Goal: Information Seeking & Learning: Understand process/instructions

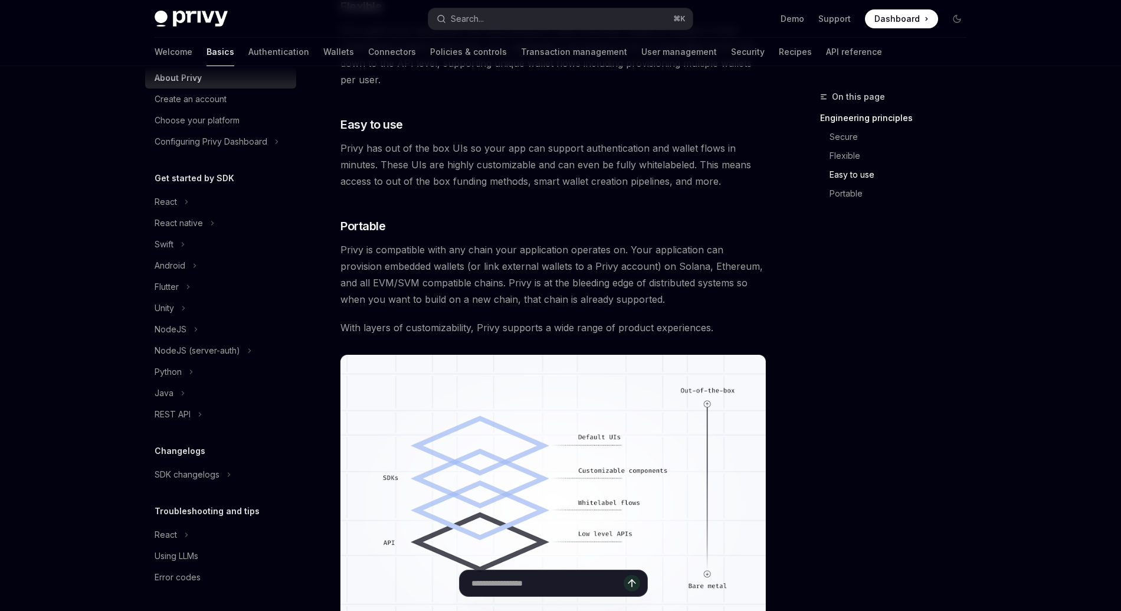
scroll to position [832, 0]
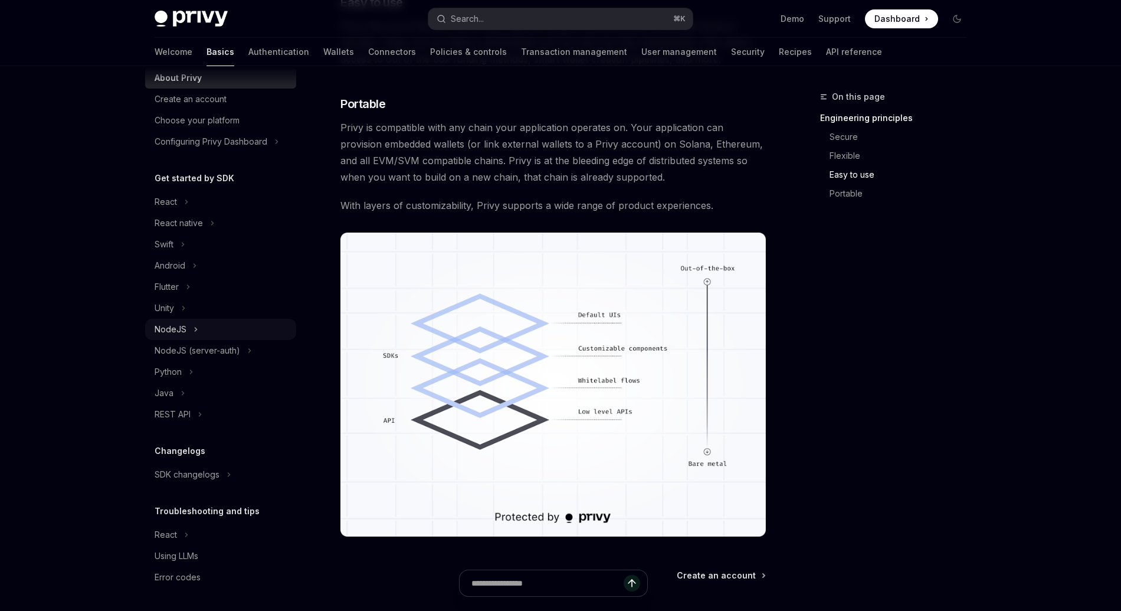
click at [184, 327] on div "NodeJS" at bounding box center [171, 329] width 32 height 14
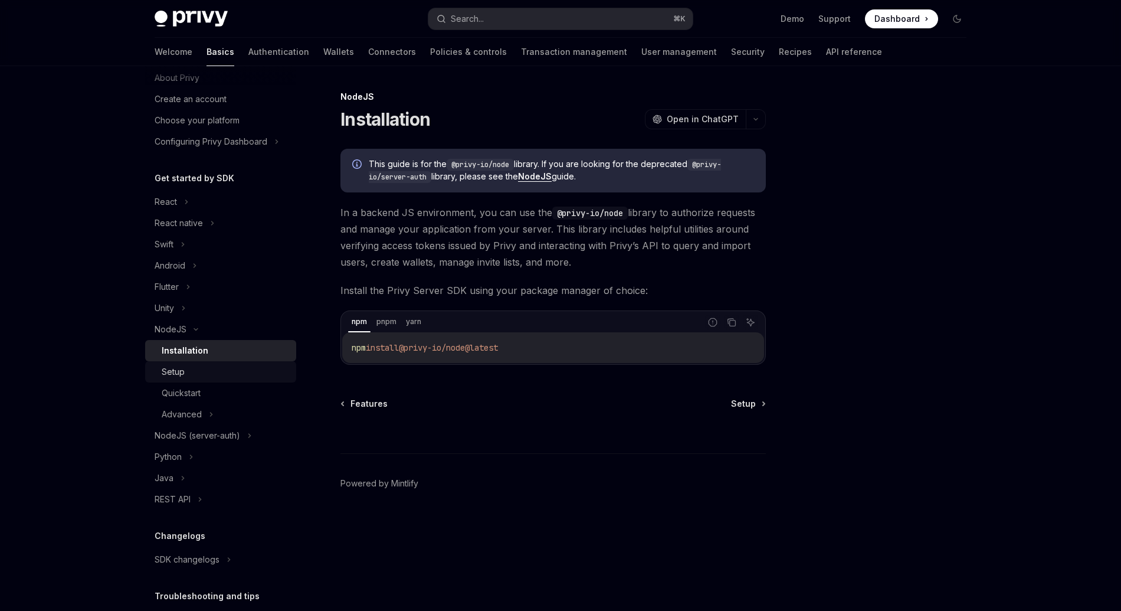
click at [237, 367] on div "Setup" at bounding box center [225, 372] width 127 height 14
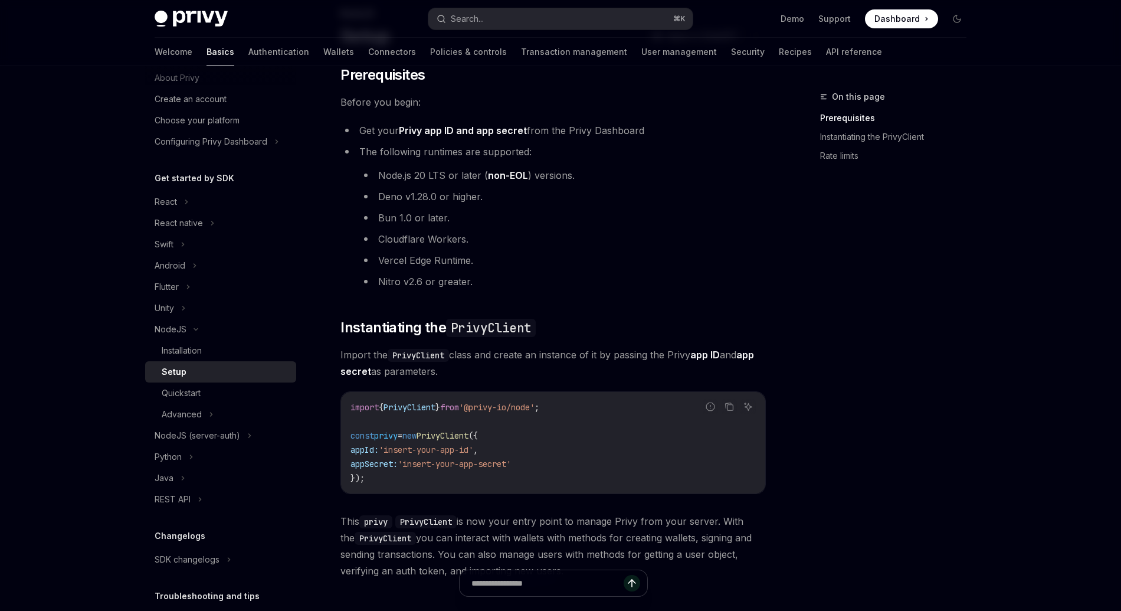
scroll to position [91, 0]
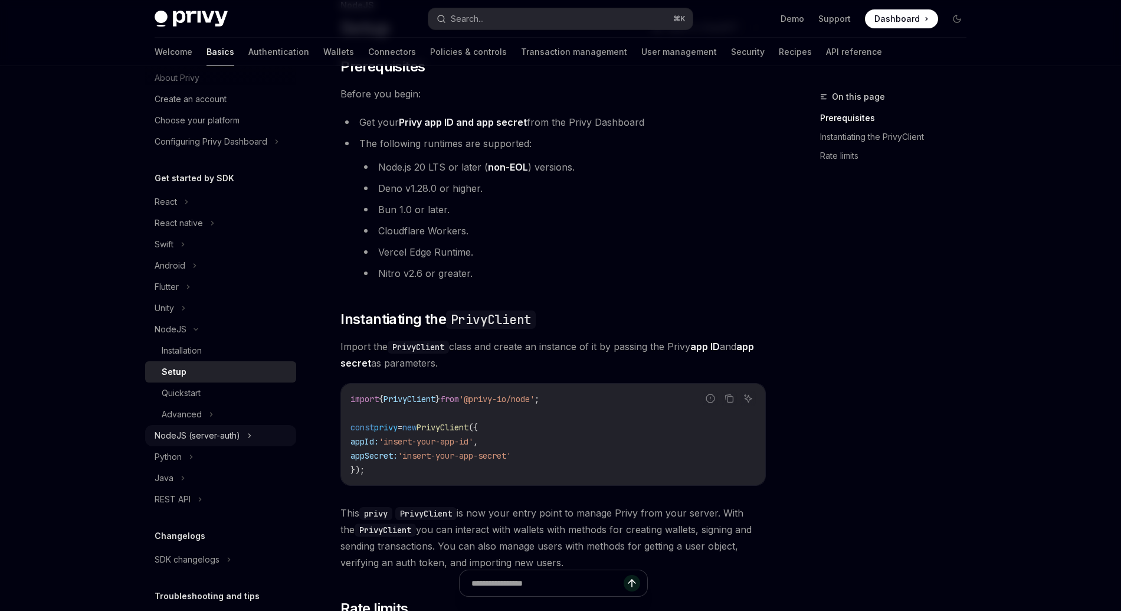
click at [205, 427] on button "NodeJS (server-auth)" at bounding box center [220, 435] width 151 height 21
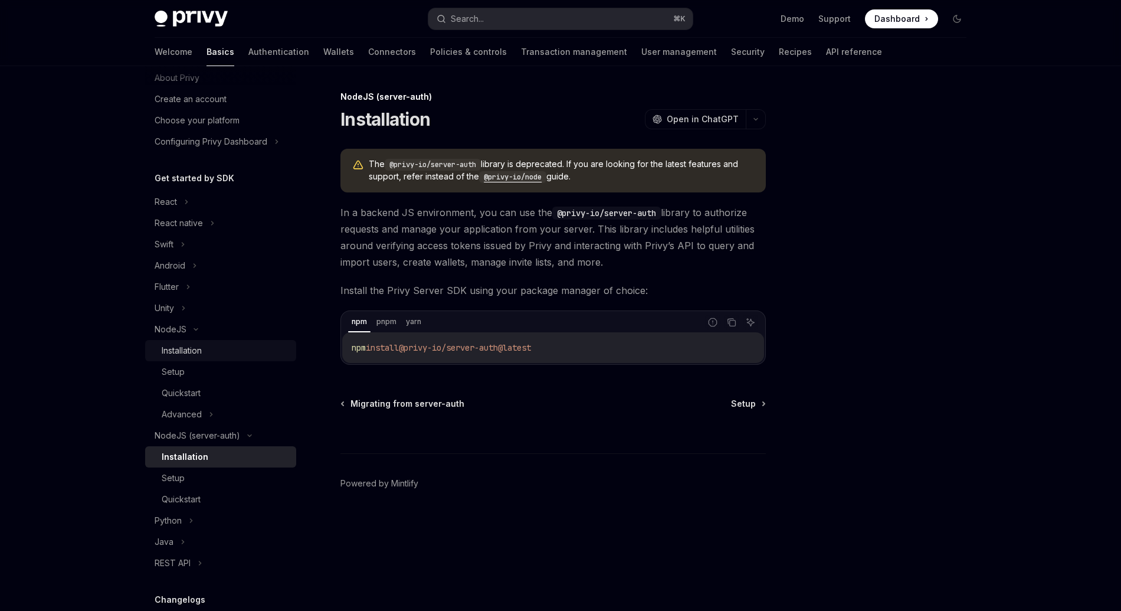
click at [191, 356] on div "Installation" at bounding box center [182, 350] width 40 height 14
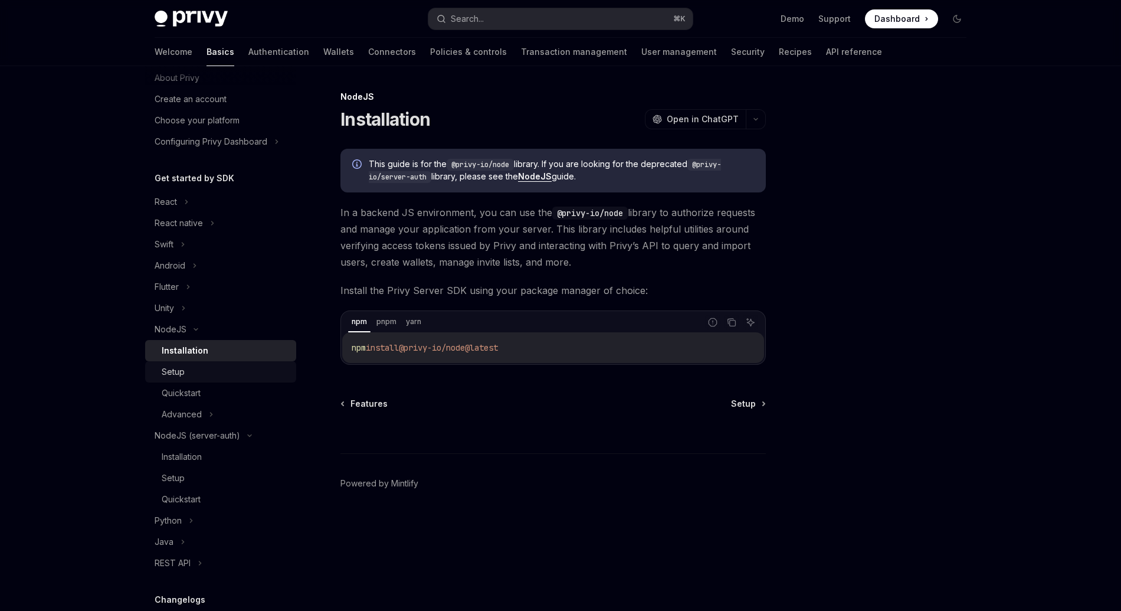
click at [191, 364] on link "Setup" at bounding box center [220, 371] width 151 height 21
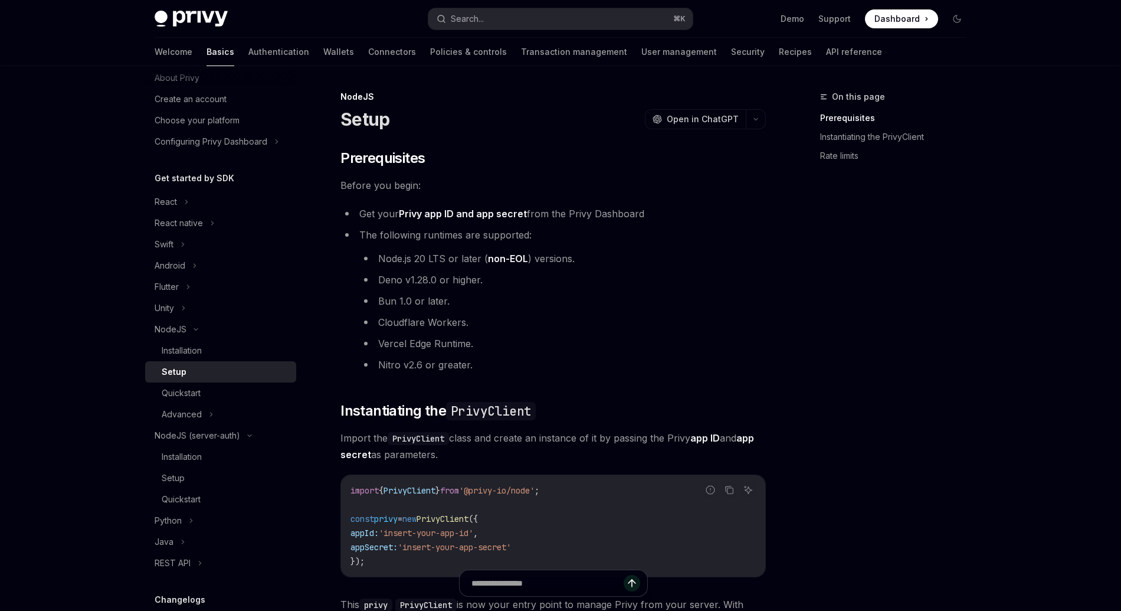
scroll to position [186, 0]
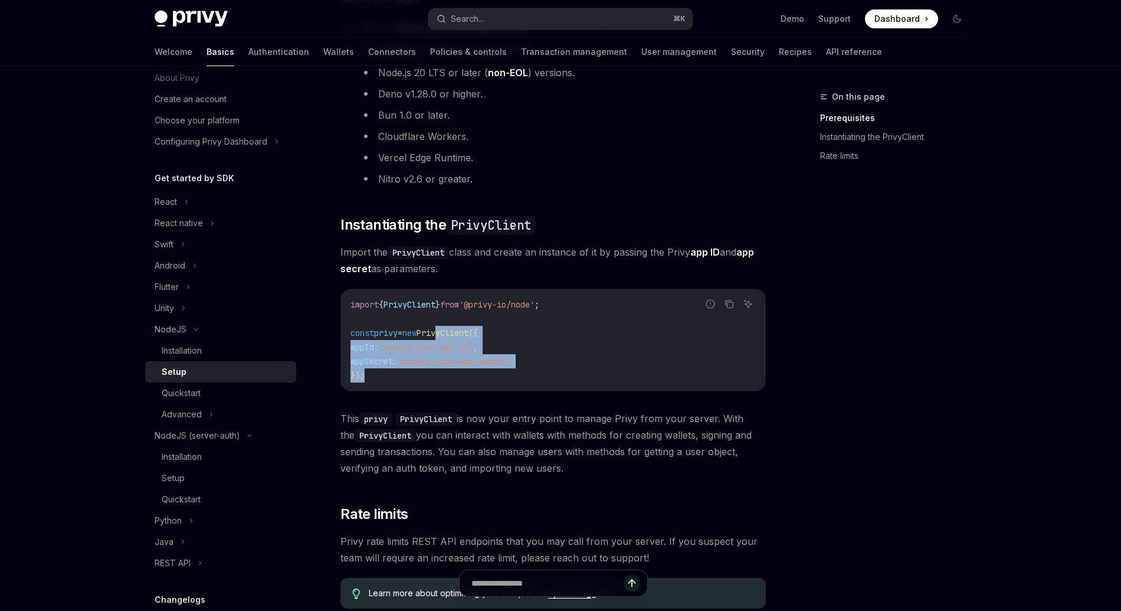
drag, startPoint x: 453, startPoint y: 335, endPoint x: 460, endPoint y: 371, distance: 36.6
click at [460, 371] on code "import { PrivyClient } from '@privy-io/node' ; const privy = new PrivyClient ({…" at bounding box center [552, 339] width 405 height 85
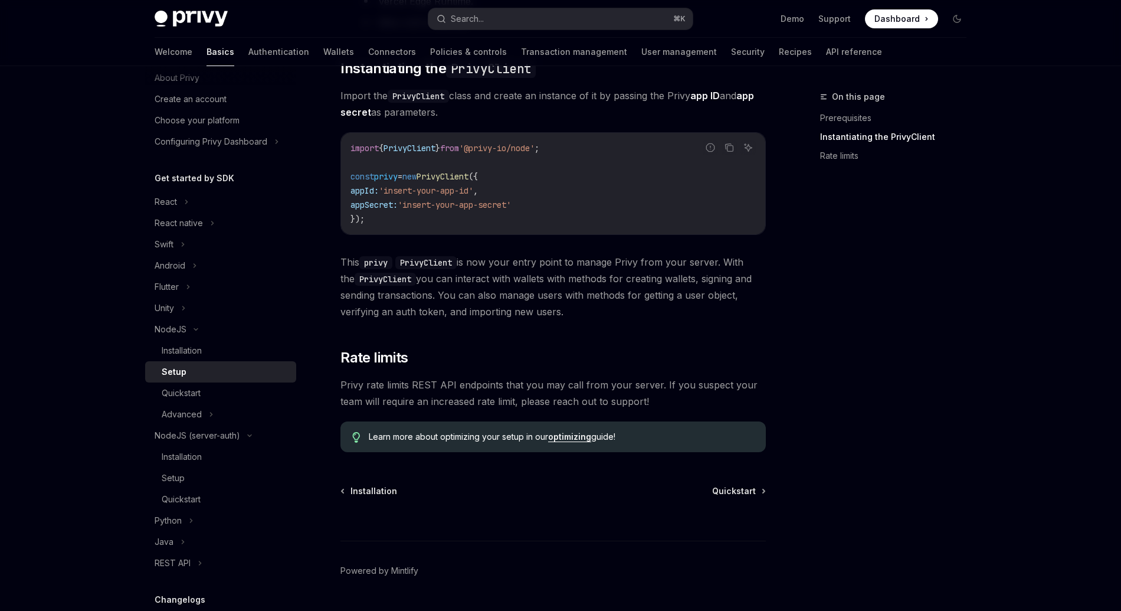
scroll to position [345, 0]
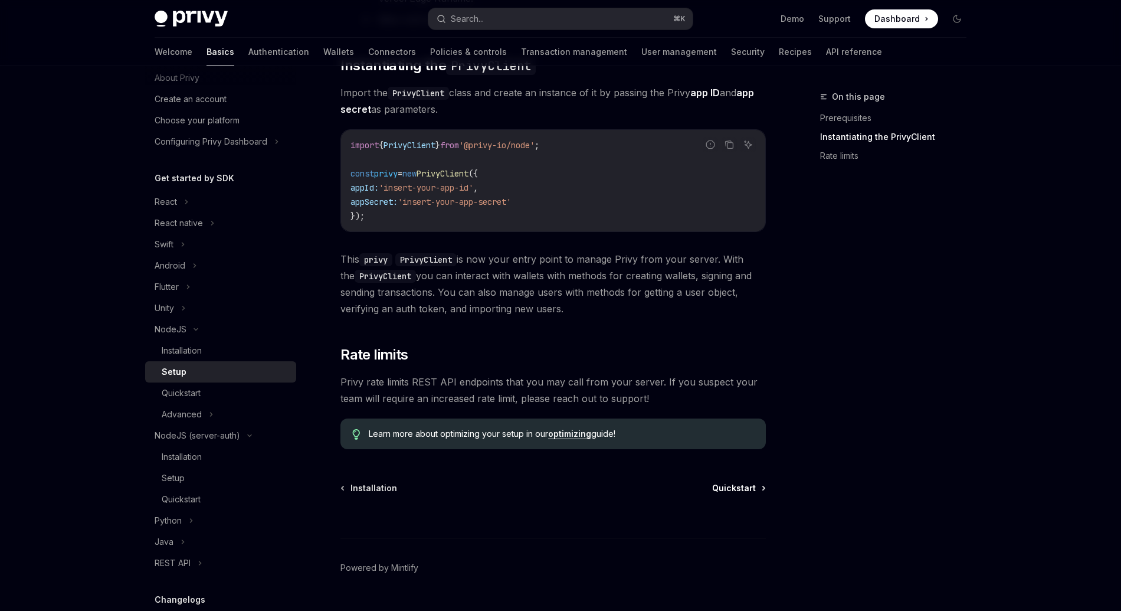
click at [741, 490] on span "Quickstart" at bounding box center [734, 488] width 44 height 12
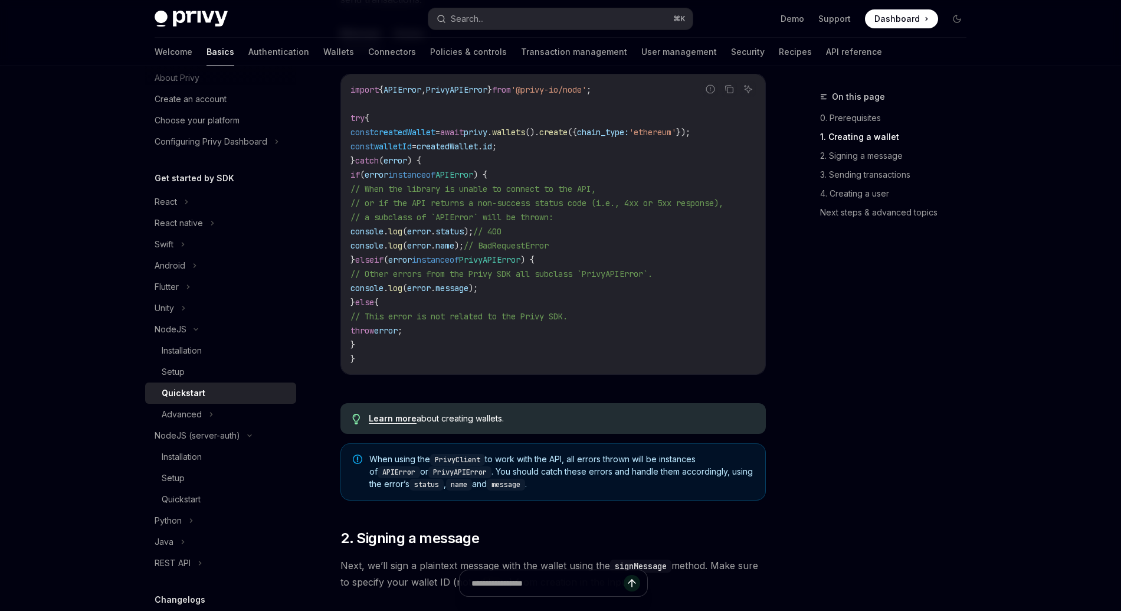
scroll to position [401, 0]
click at [192, 205] on button "React" at bounding box center [220, 201] width 151 height 21
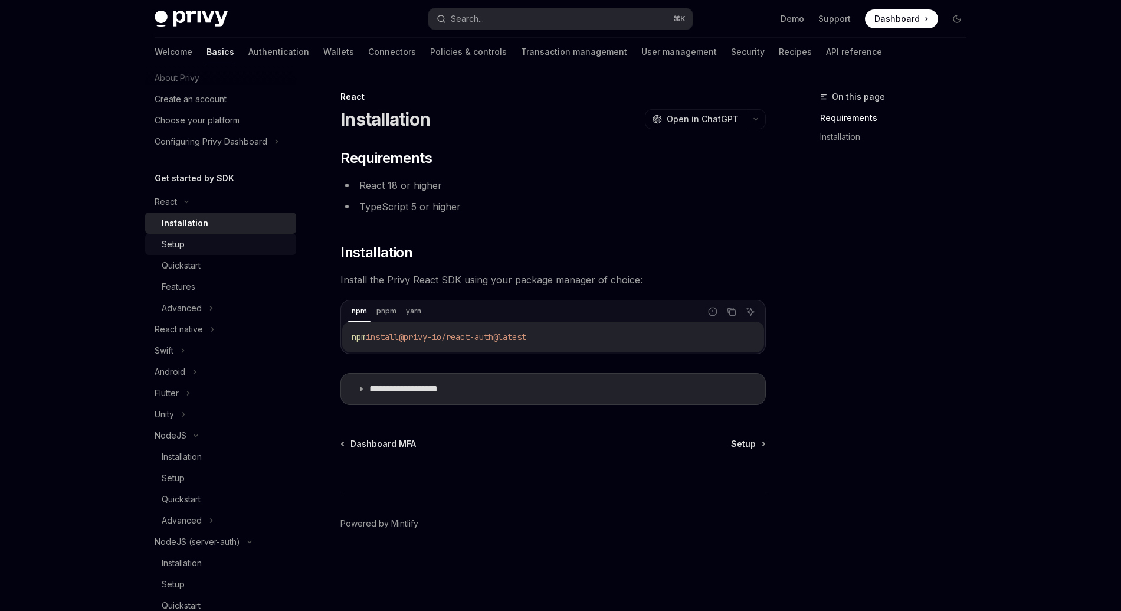
click at [202, 245] on div "Setup" at bounding box center [225, 244] width 127 height 14
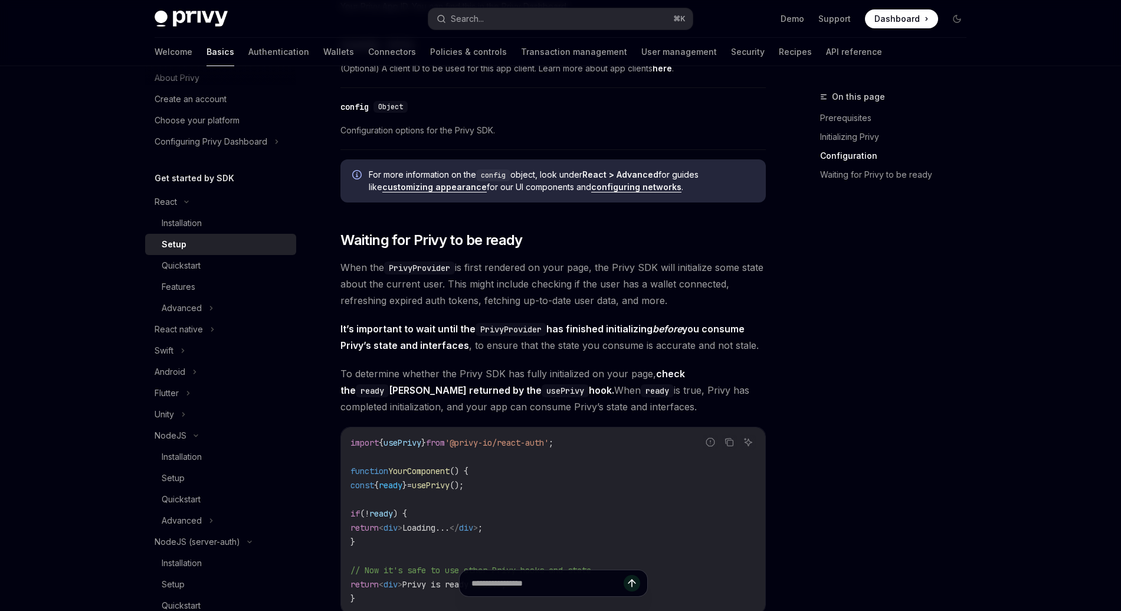
scroll to position [966, 0]
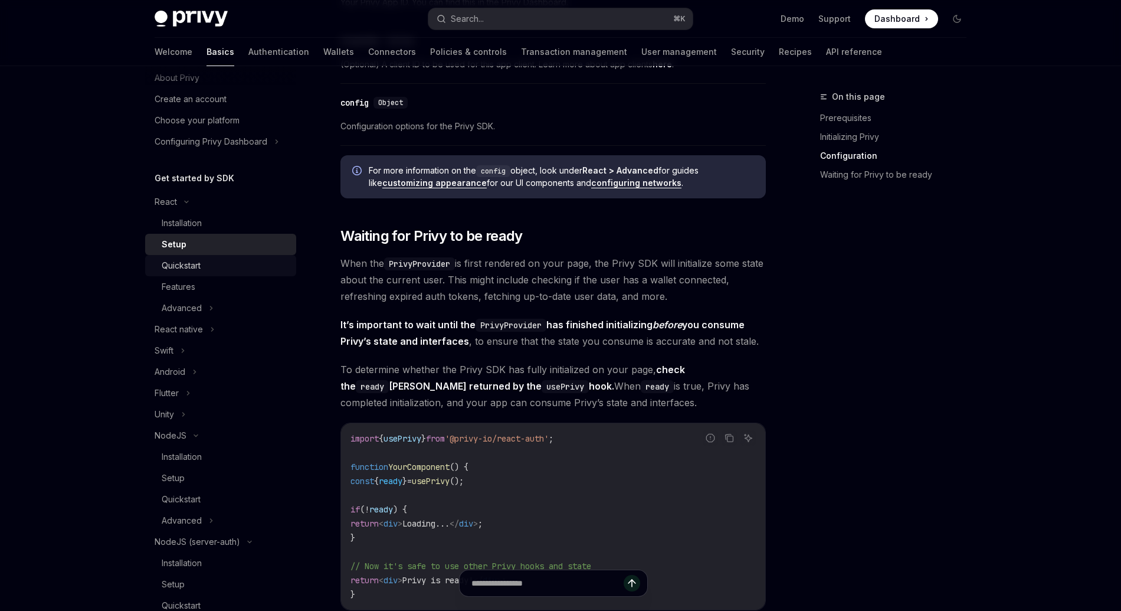
click at [205, 260] on div "Quickstart" at bounding box center [225, 265] width 127 height 14
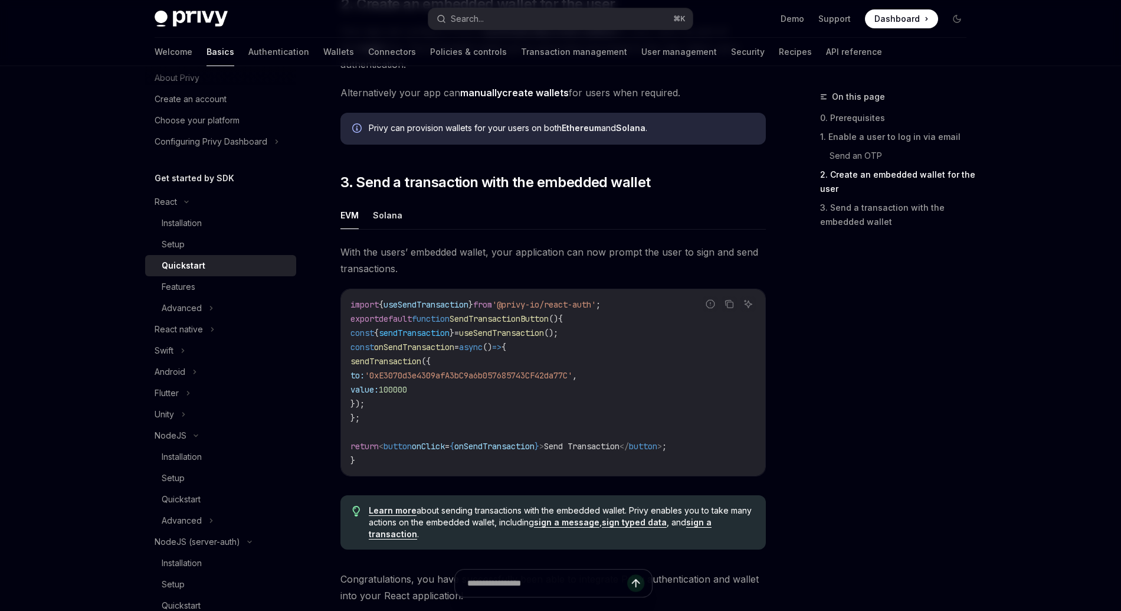
scroll to position [930, 0]
click at [395, 222] on button "Solana" at bounding box center [387, 213] width 29 height 28
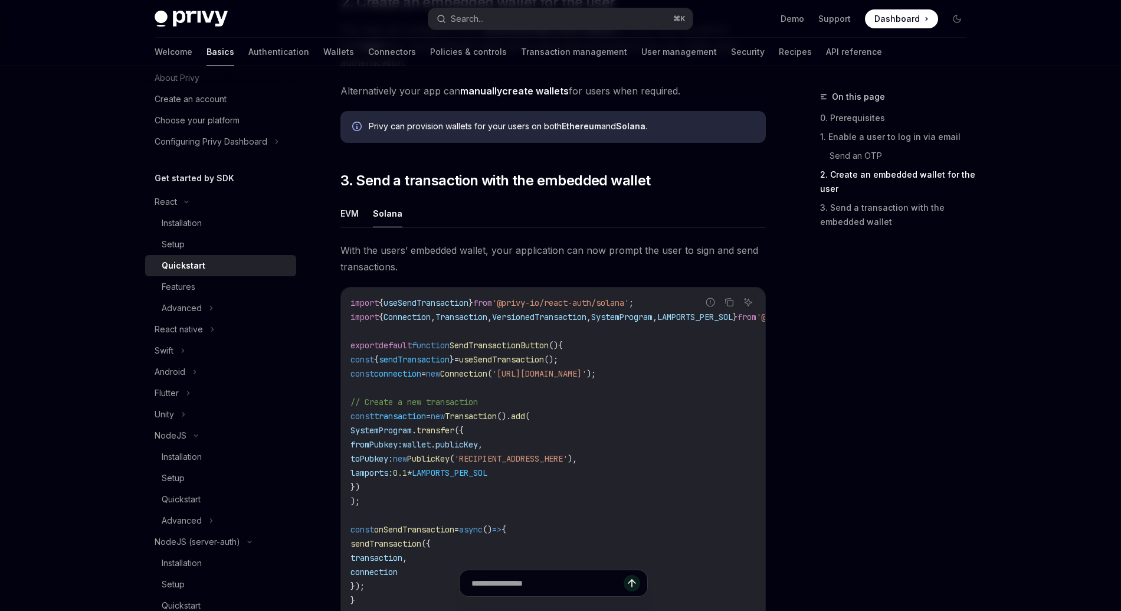
click at [367, 227] on ul "EVM Solana" at bounding box center [552, 213] width 425 height 28
click at [356, 227] on button "EVM" at bounding box center [349, 213] width 18 height 28
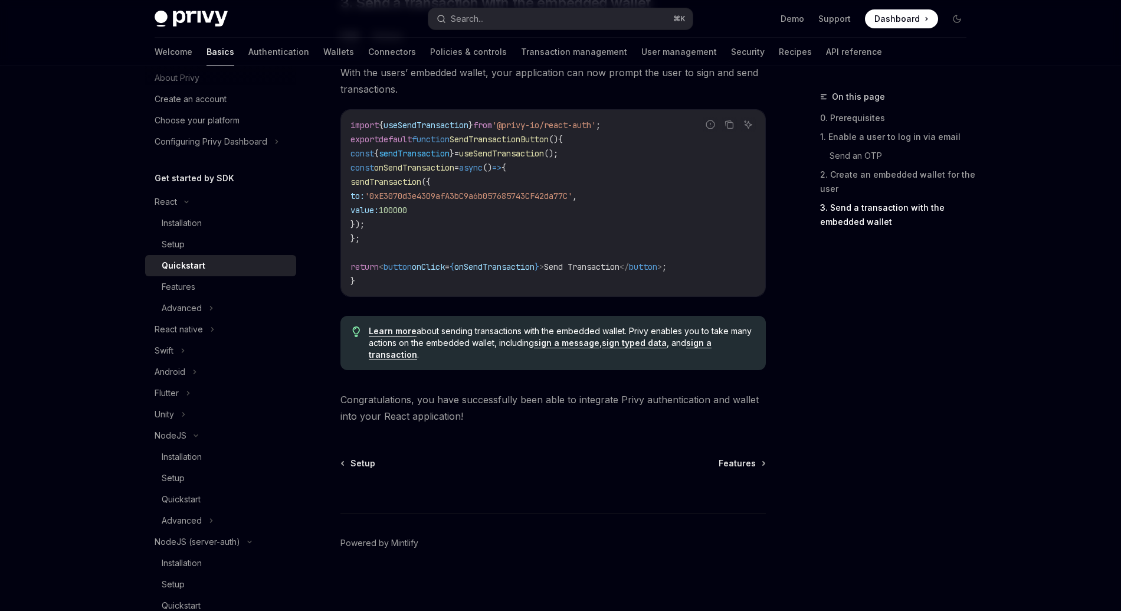
scroll to position [1112, 0]
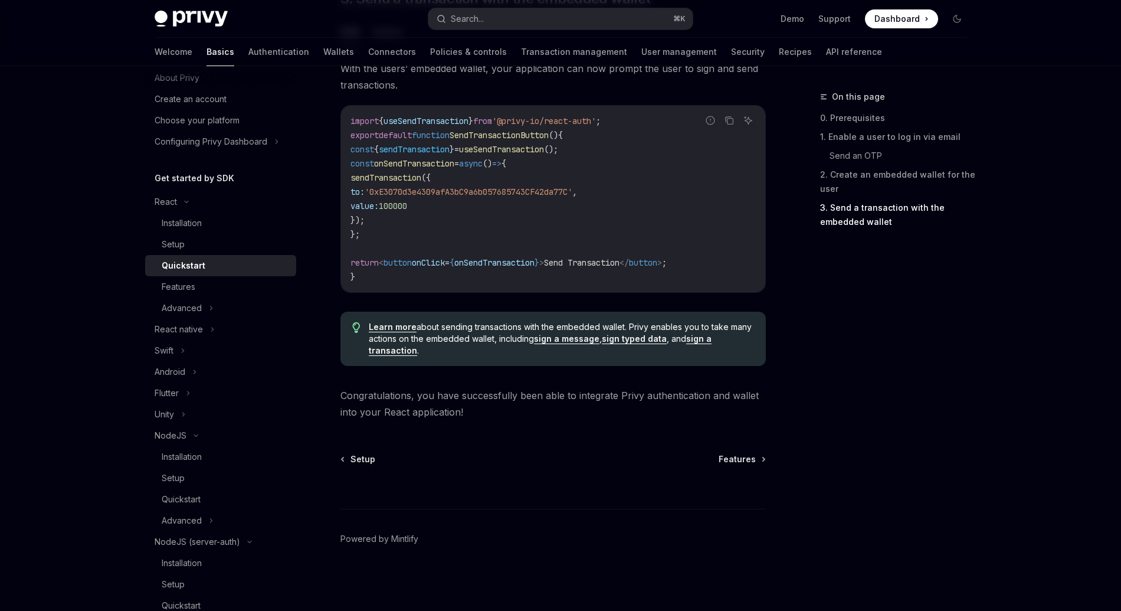
click at [762, 471] on div at bounding box center [552, 487] width 425 height 44
click at [753, 462] on span "Features" at bounding box center [737, 459] width 37 height 12
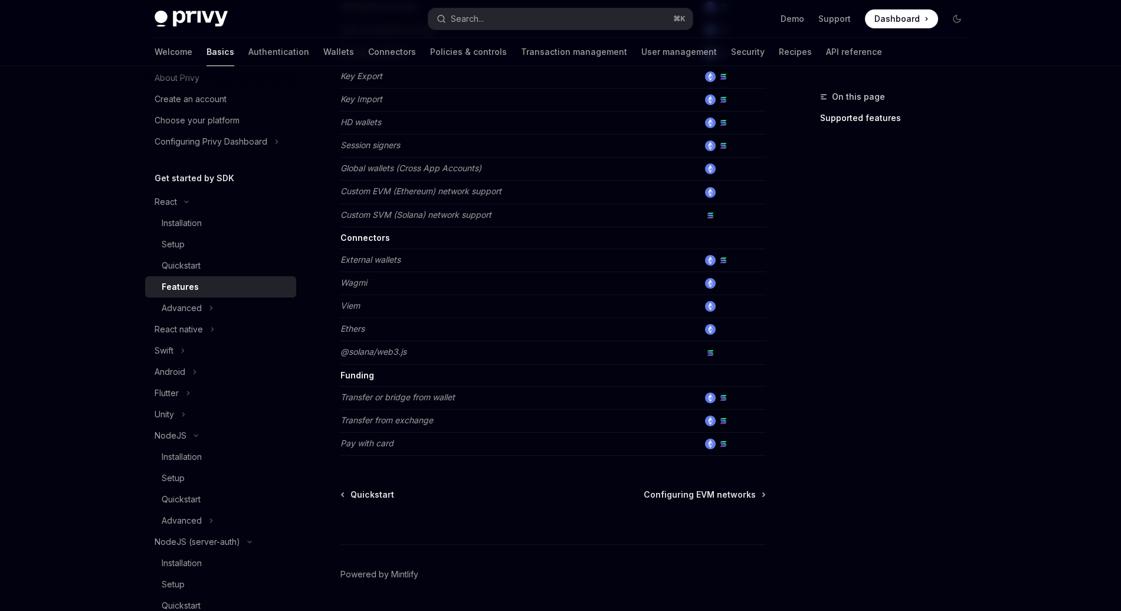
scroll to position [660, 0]
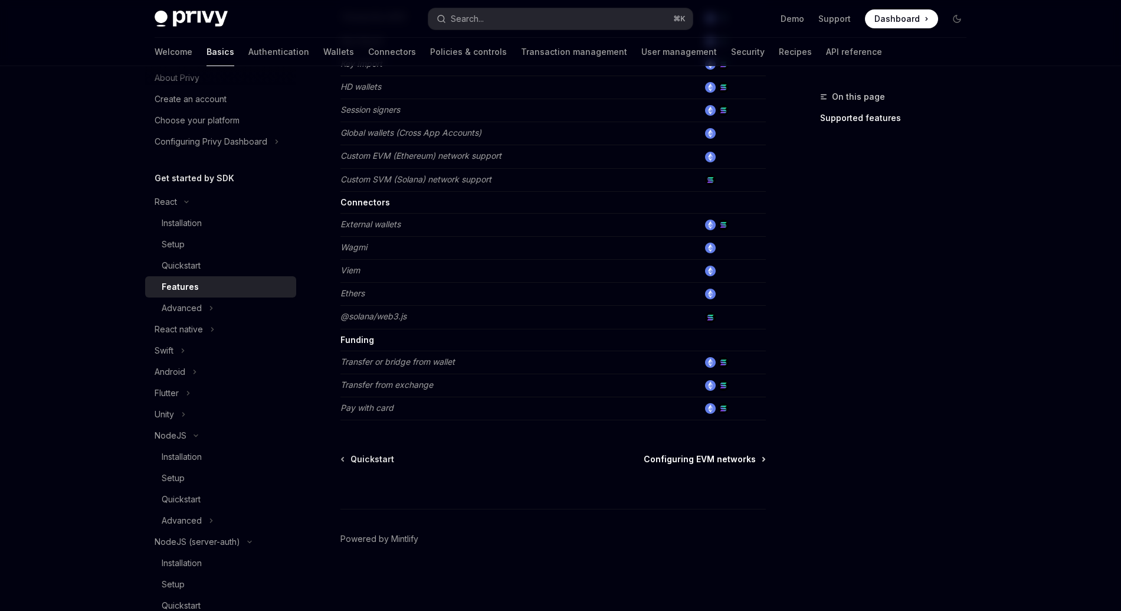
click at [732, 462] on span "Configuring EVM networks" at bounding box center [700, 459] width 112 height 12
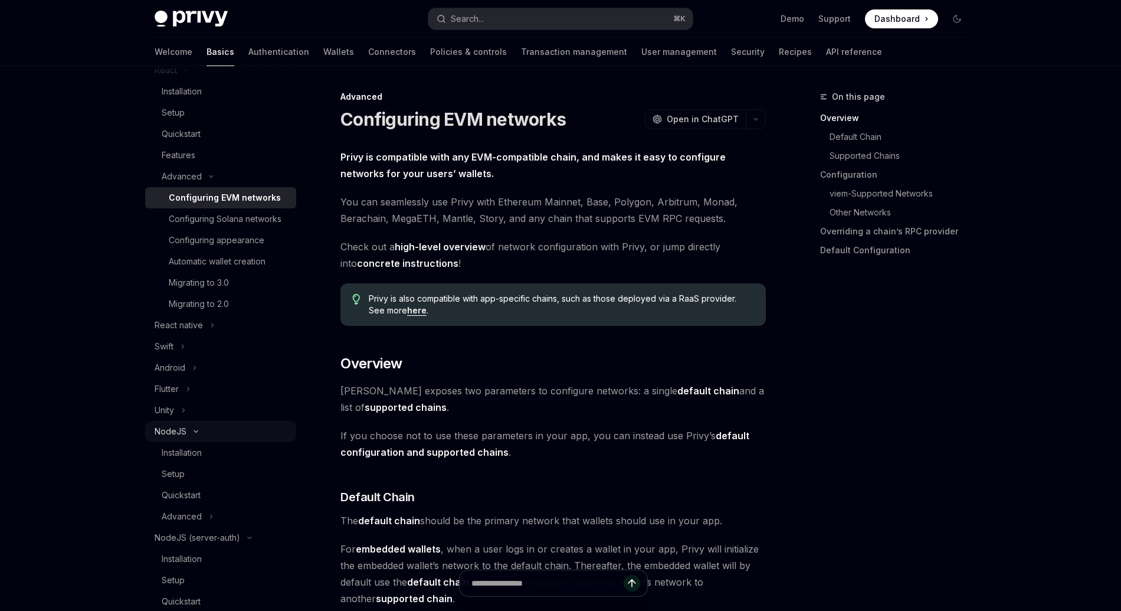
scroll to position [170, 0]
click at [186, 479] on div "Setup" at bounding box center [225, 473] width 127 height 14
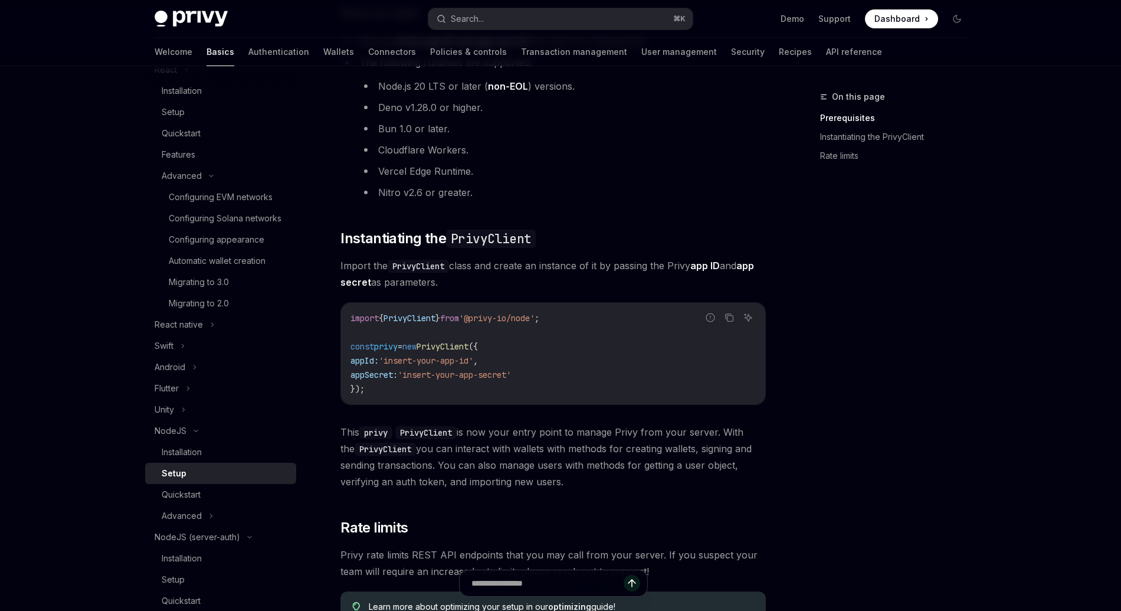
scroll to position [374, 0]
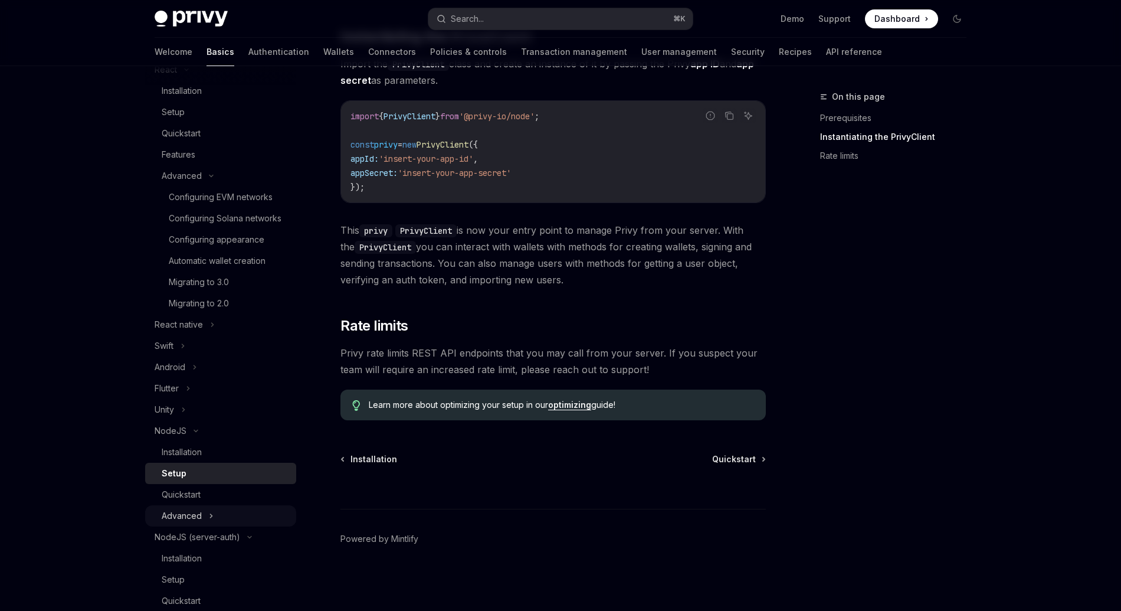
click at [214, 509] on button "Advanced" at bounding box center [220, 515] width 151 height 21
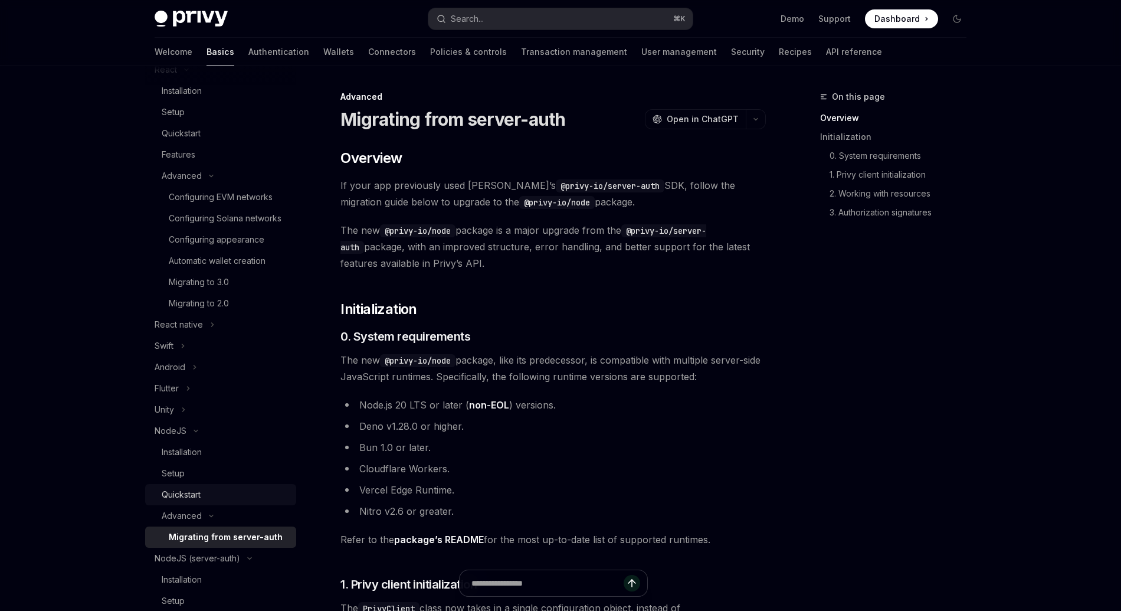
click at [230, 491] on div "Quickstart" at bounding box center [225, 494] width 127 height 14
type textarea "*"
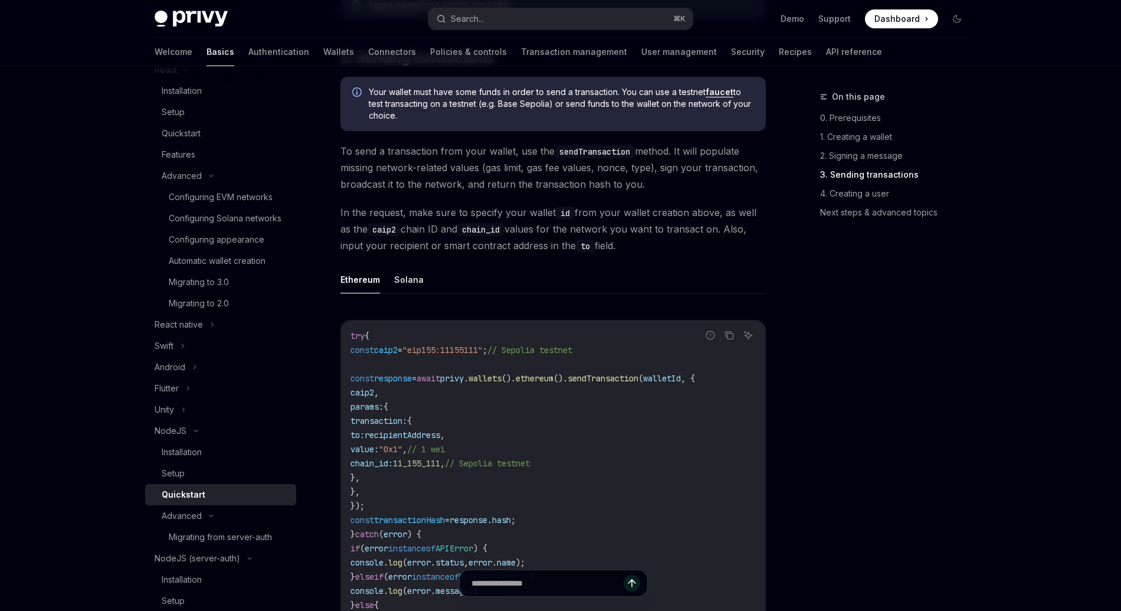
scroll to position [1246, 0]
